Goal: Navigation & Orientation: Find specific page/section

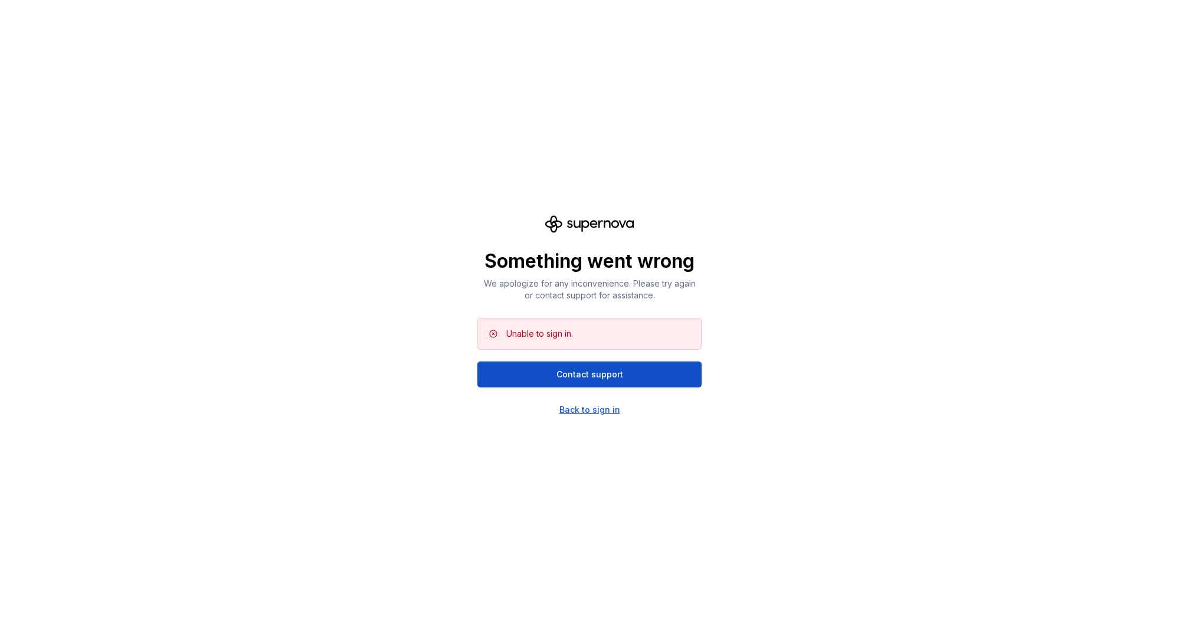
click at [601, 408] on div "Back to sign in" at bounding box center [589, 410] width 61 height 12
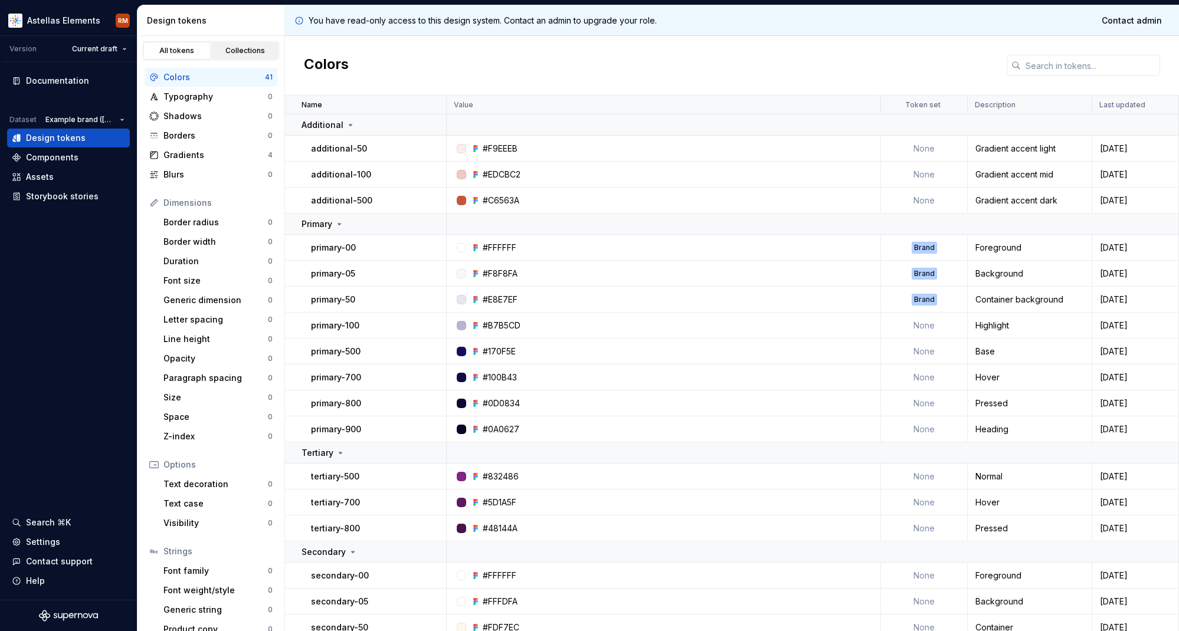
click at [237, 53] on div "Collections" at bounding box center [245, 50] width 59 height 9
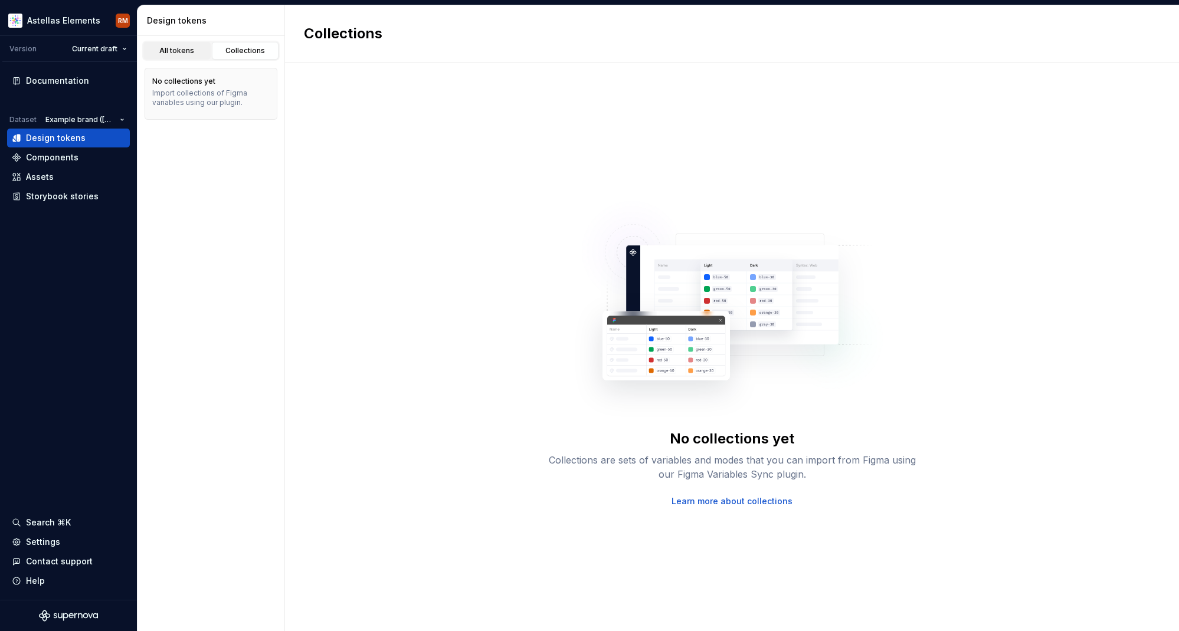
click at [172, 48] on div "All tokens" at bounding box center [177, 50] width 59 height 9
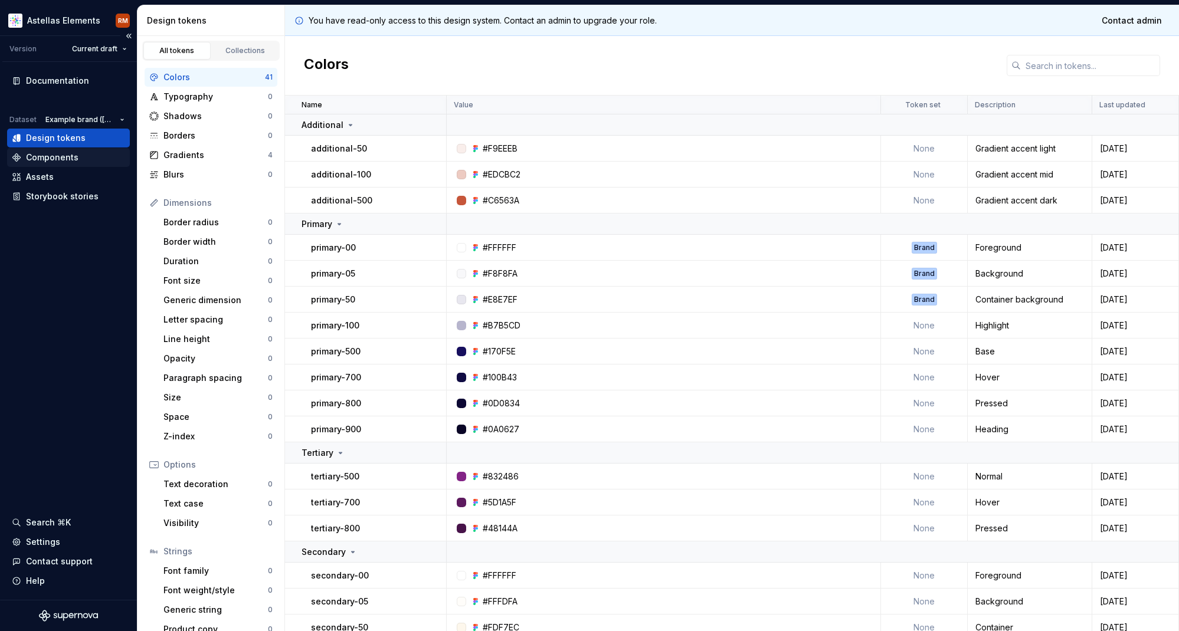
click at [58, 166] on div "Components" at bounding box center [68, 157] width 123 height 19
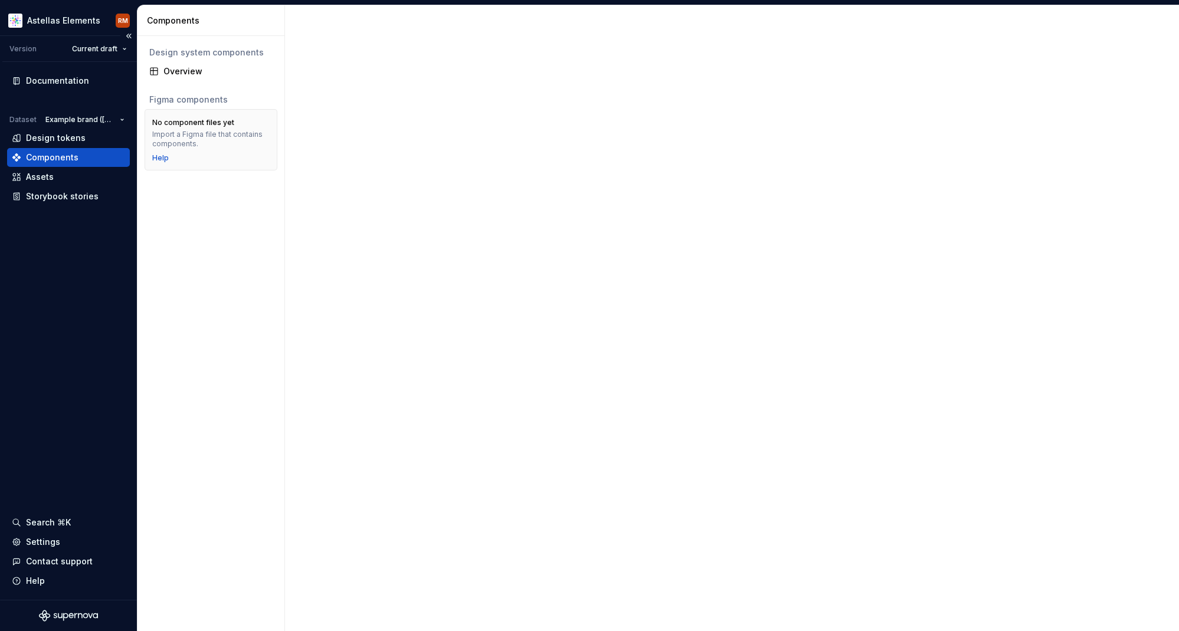
click at [56, 159] on div "Components" at bounding box center [52, 158] width 53 height 12
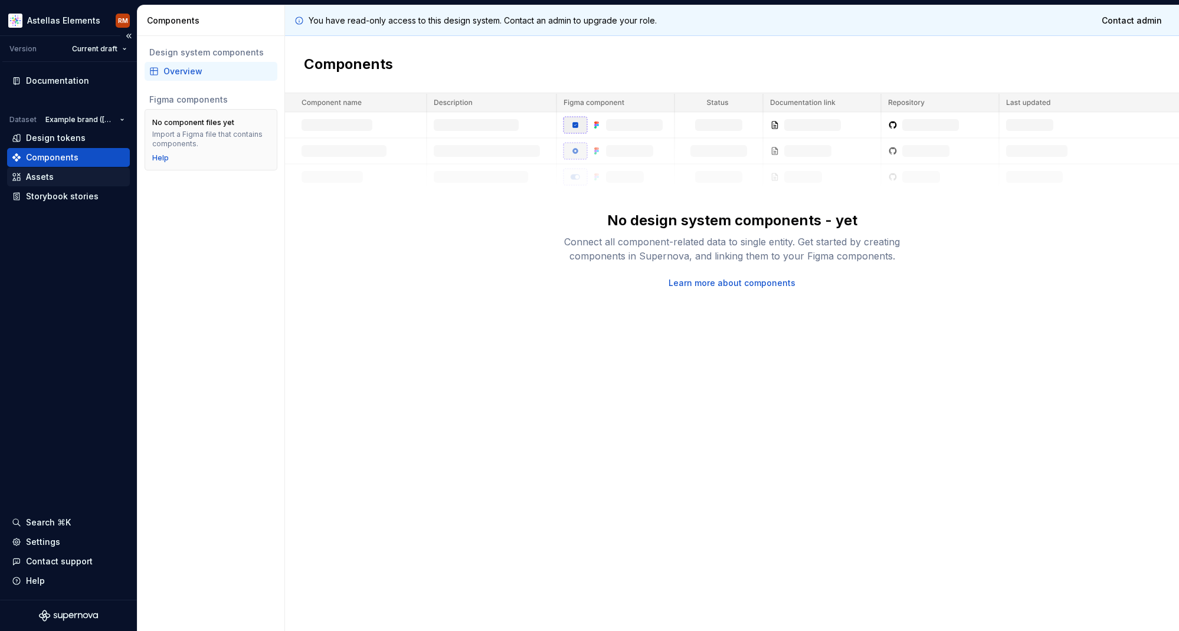
click at [51, 175] on div "Assets" at bounding box center [40, 177] width 28 height 12
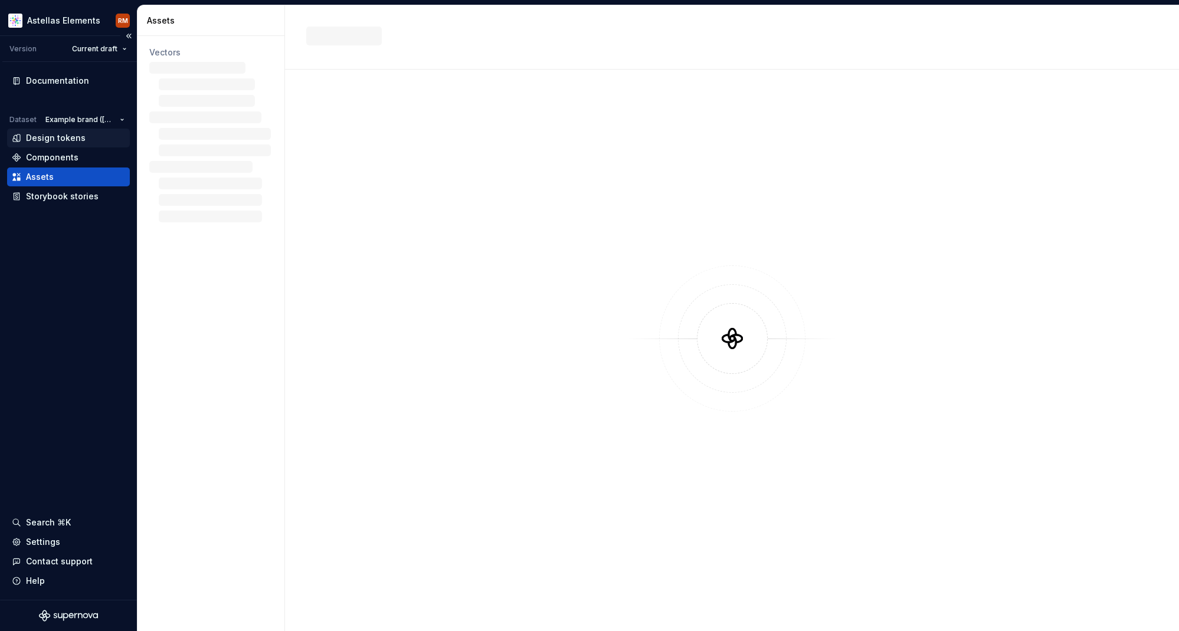
click at [52, 141] on div "Design tokens" at bounding box center [56, 138] width 60 height 12
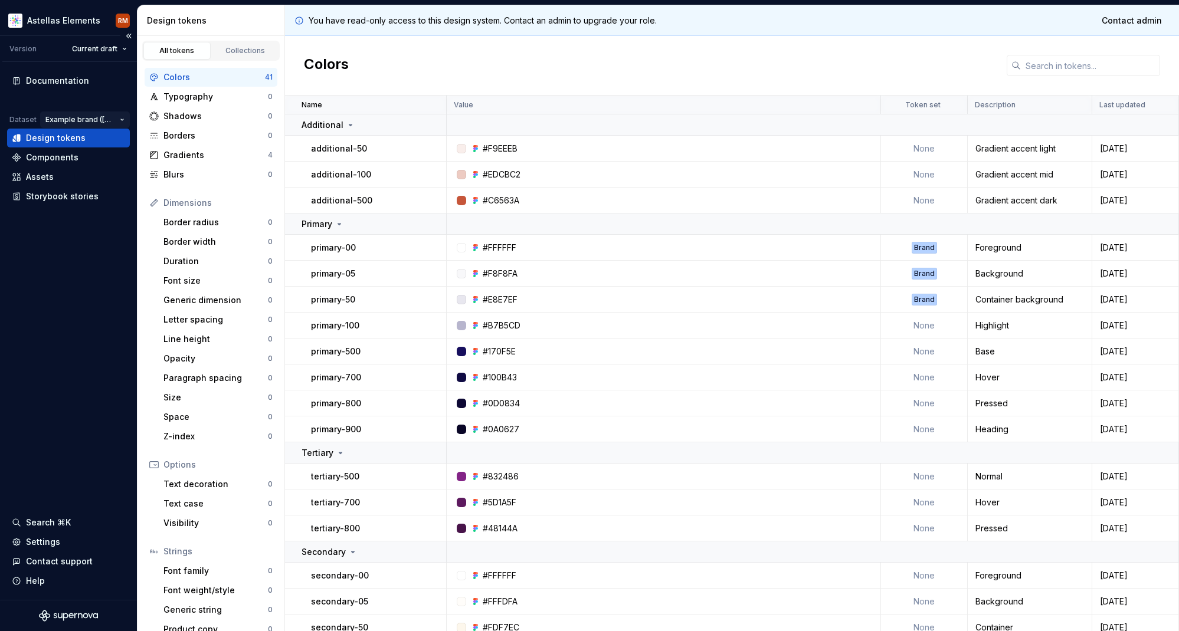
click at [107, 118] on html "Astellas Elements RM Version Current draft Documentation Dataset Example brand …" at bounding box center [589, 315] width 1179 height 631
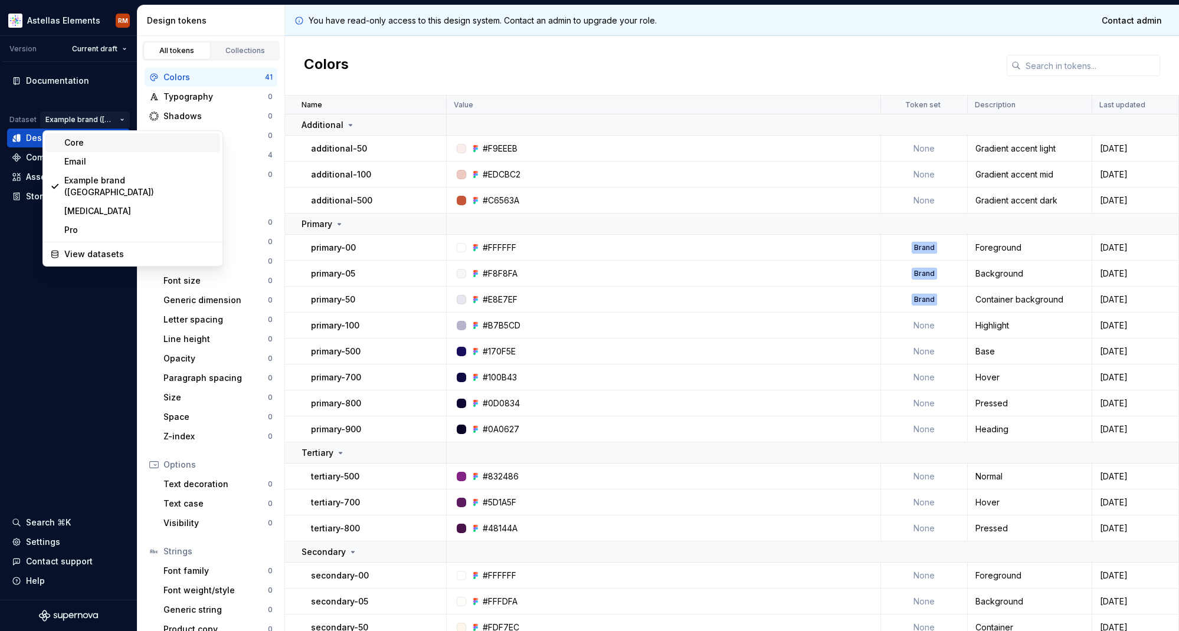
click at [75, 145] on div "Core" at bounding box center [139, 143] width 151 height 12
